Goal: Entertainment & Leisure: Consume media (video, audio)

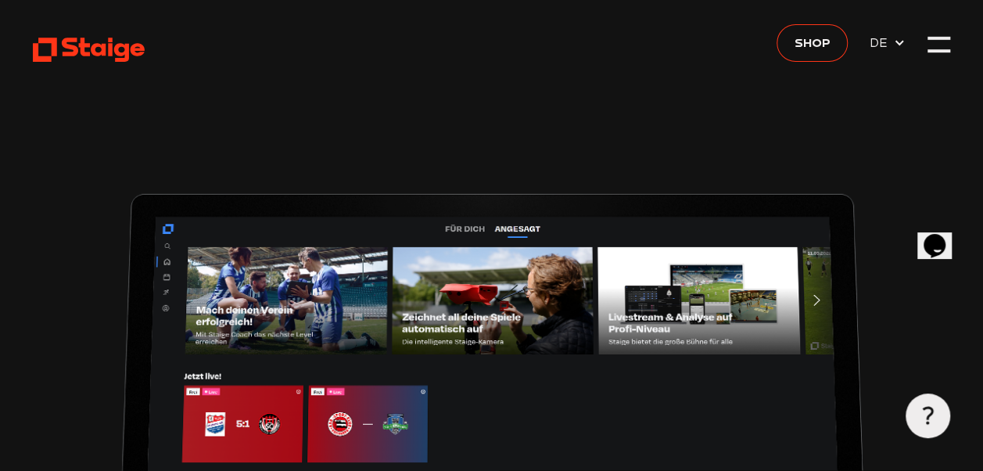
type input "0.8"
click at [936, 38] on div at bounding box center [939, 35] width 22 height 3
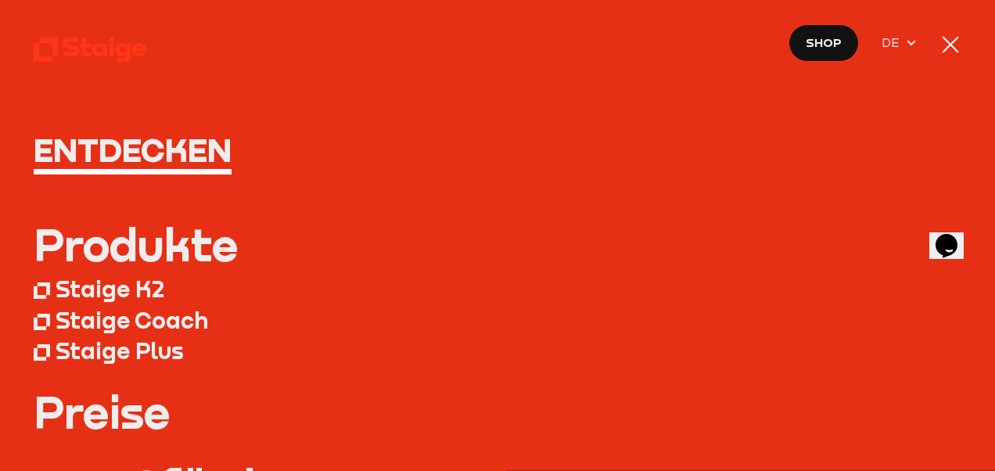
click at [957, 44] on div at bounding box center [951, 45] width 22 height 22
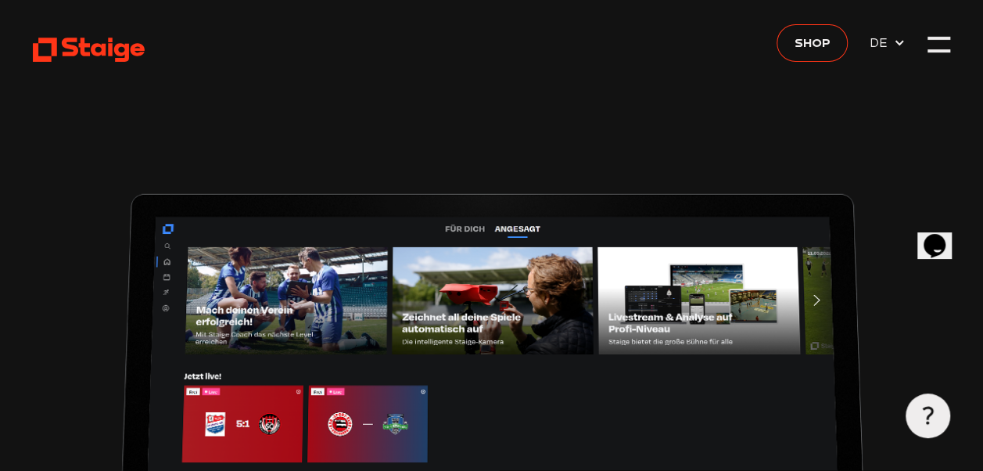
click at [90, 40] on icon at bounding box center [89, 49] width 113 height 27
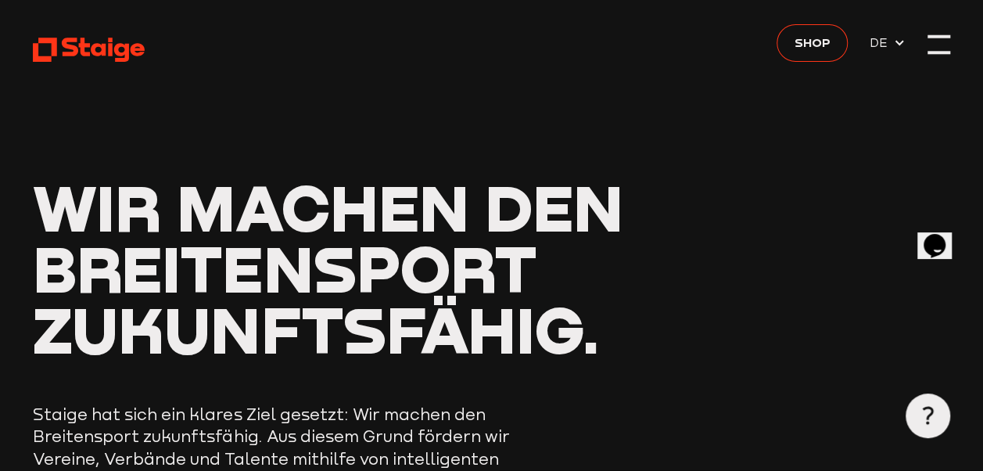
click at [937, 51] on div at bounding box center [939, 52] width 22 height 3
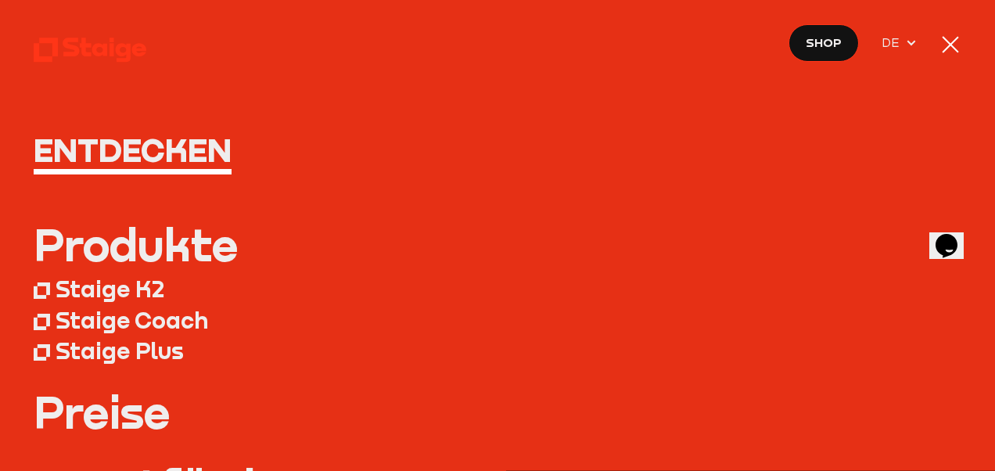
click at [158, 141] on h1 "Entdecken" at bounding box center [498, 150] width 929 height 34
